Goal: Register for event/course

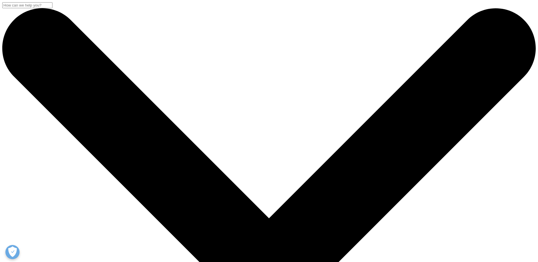
scroll to position [185, 335]
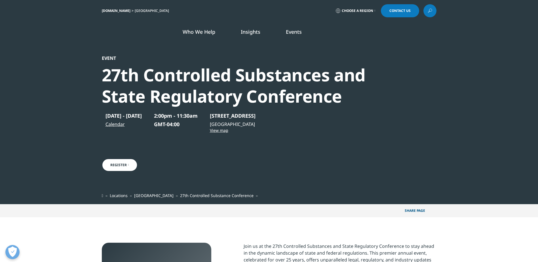
click at [292, 31] on link "Events" at bounding box center [294, 31] width 16 height 7
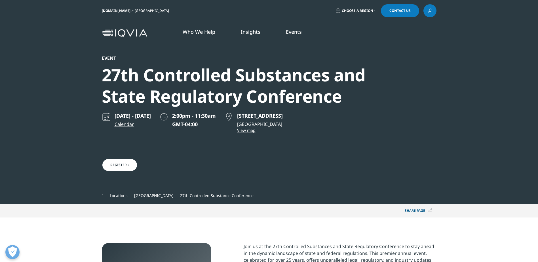
click at [157, 92] on link "DISCOVER EVENTS & WEBINARS" at bounding box center [192, 90] width 112 height 5
click at [179, 91] on link "DISCOVER EVENTS & WEBINARS" at bounding box center [192, 90] width 112 height 5
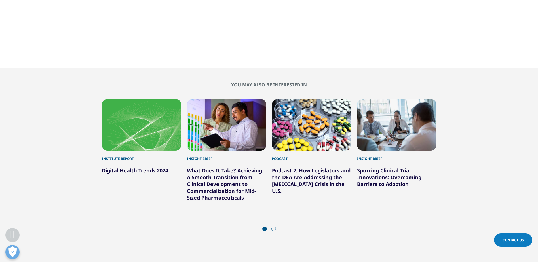
scroll to position [652, 0]
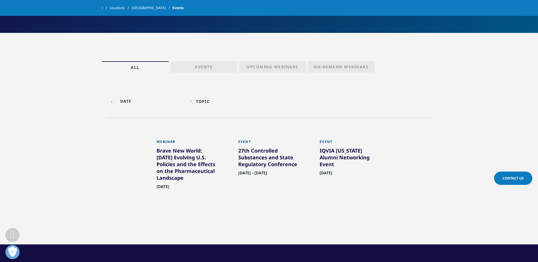
scroll to position [142, 0]
